Goal: Download file/media

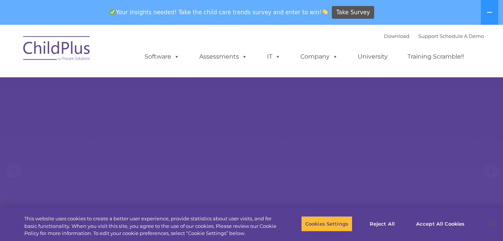
select select "MEDIUM"
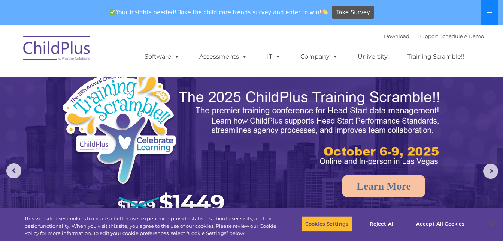
click at [487, 13] on icon at bounding box center [490, 12] width 6 height 6
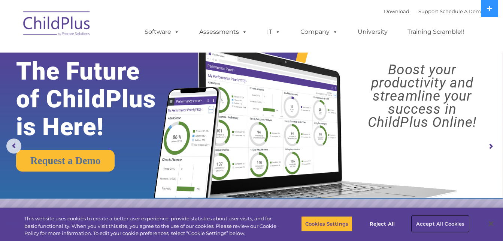
click at [432, 224] on button "Accept All Cookies" at bounding box center [440, 224] width 57 height 16
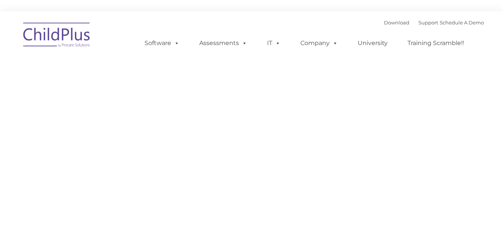
type input ""
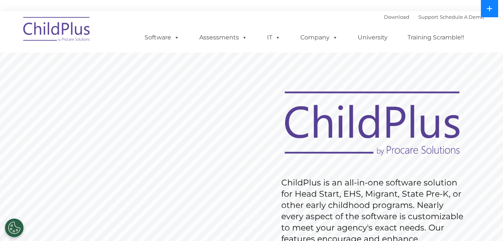
click at [486, 15] on button at bounding box center [489, 8] width 17 height 17
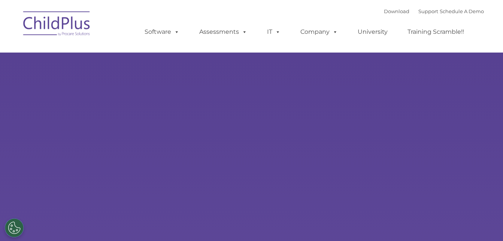
type input ""
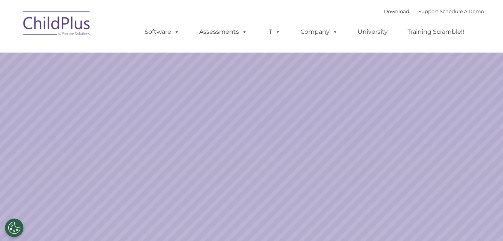
select select "MEDIUM"
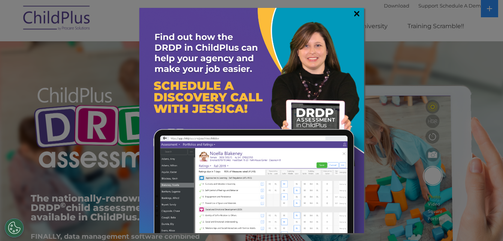
click at [354, 15] on link "×" at bounding box center [357, 13] width 9 height 7
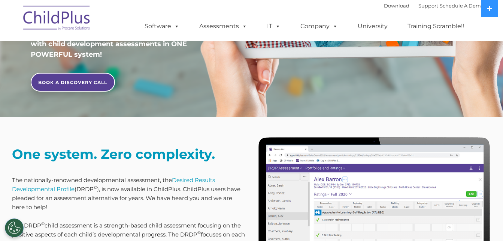
scroll to position [55, 0]
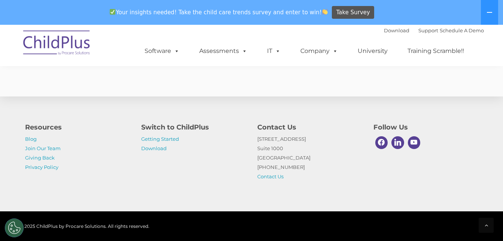
scroll to position [1906, 0]
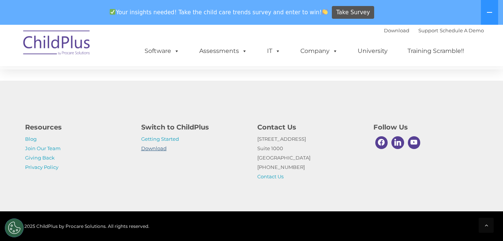
click at [158, 146] on link "Download" at bounding box center [153, 148] width 25 height 6
